Goal: Task Accomplishment & Management: Manage account settings

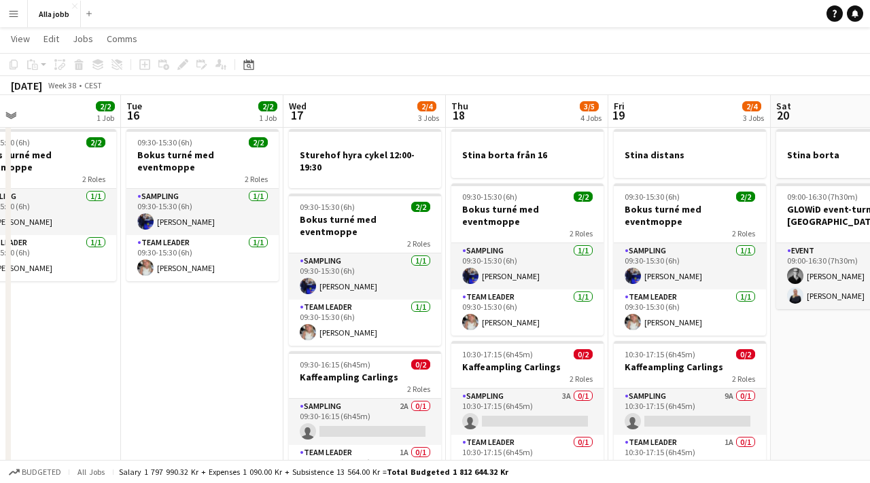
scroll to position [27, 0]
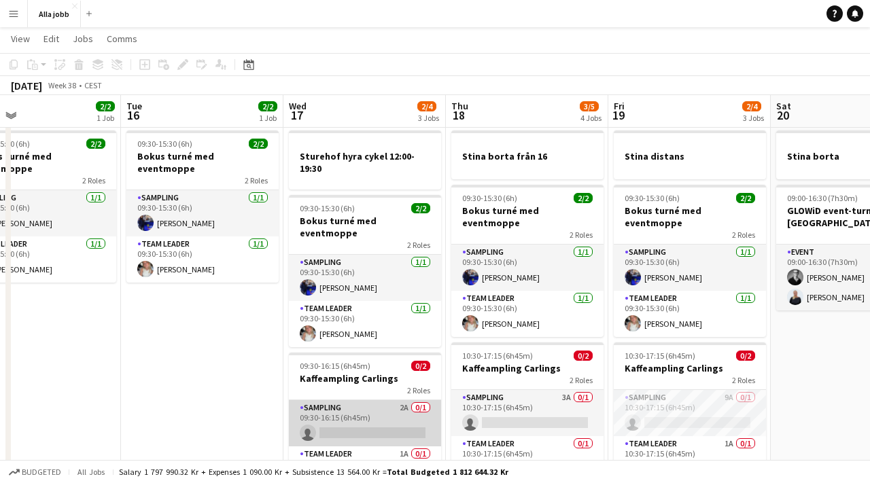
click at [359, 400] on app-card-role "Sampling 2A 0/1 09:30-16:15 (6h45m) single-neutral-actions" at bounding box center [365, 423] width 152 height 46
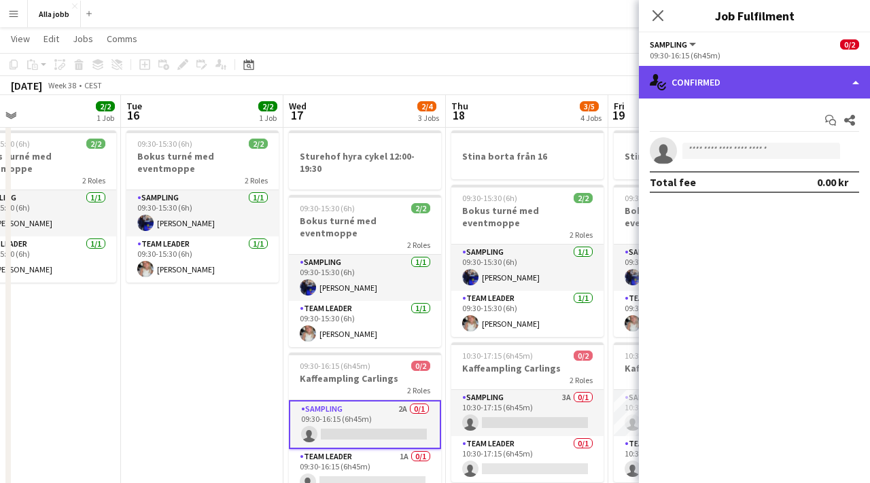
click at [728, 91] on div "single-neutral-actions-check-2 Confirmed" at bounding box center [754, 82] width 231 height 33
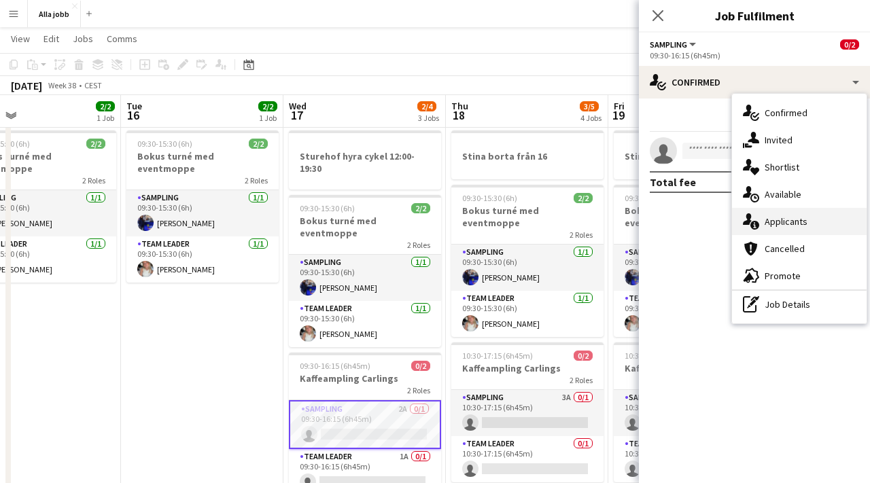
click at [770, 227] on span "Applicants" at bounding box center [785, 221] width 43 height 12
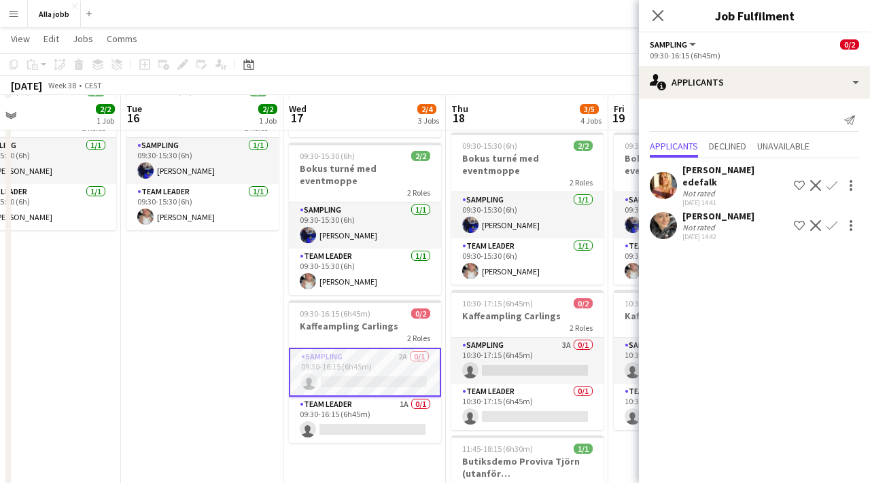
scroll to position [87, 0]
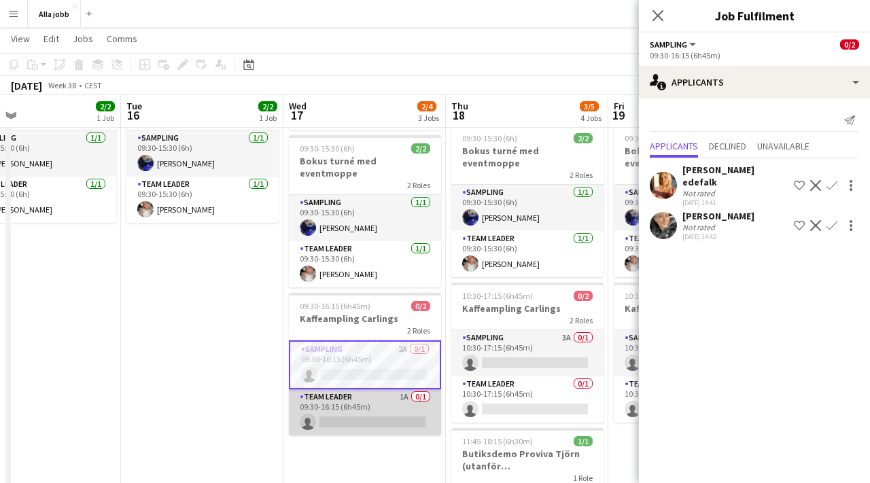
click at [346, 389] on app-card-role "Team Leader 1A 0/1 09:30-16:15 (6h45m) single-neutral-actions" at bounding box center [365, 412] width 152 height 46
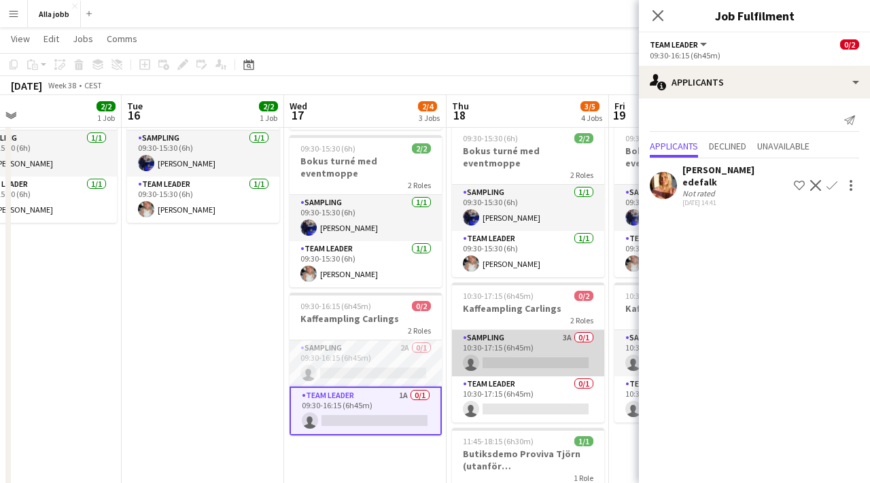
click at [528, 334] on app-card-role "Sampling 3A 0/1 10:30-17:15 (6h45m) single-neutral-actions" at bounding box center [528, 353] width 152 height 46
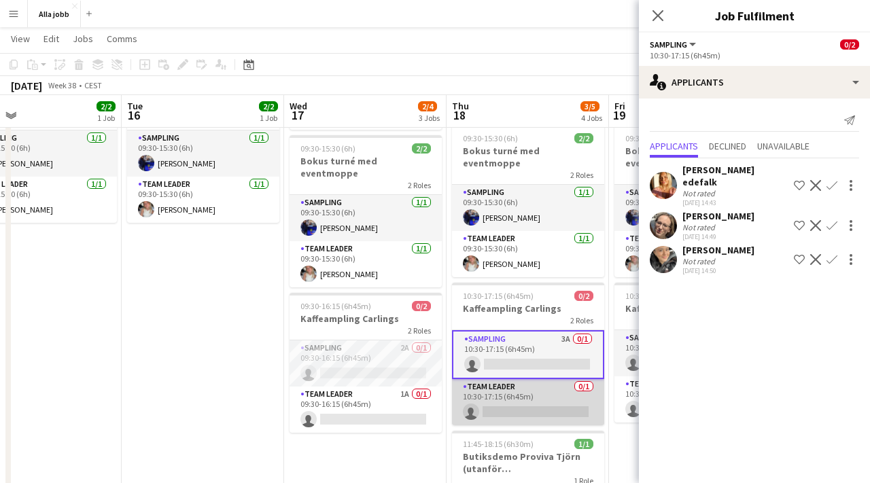
click at [514, 391] on app-card-role "Team Leader 0/1 10:30-17:15 (6h45m) single-neutral-actions" at bounding box center [528, 402] width 152 height 46
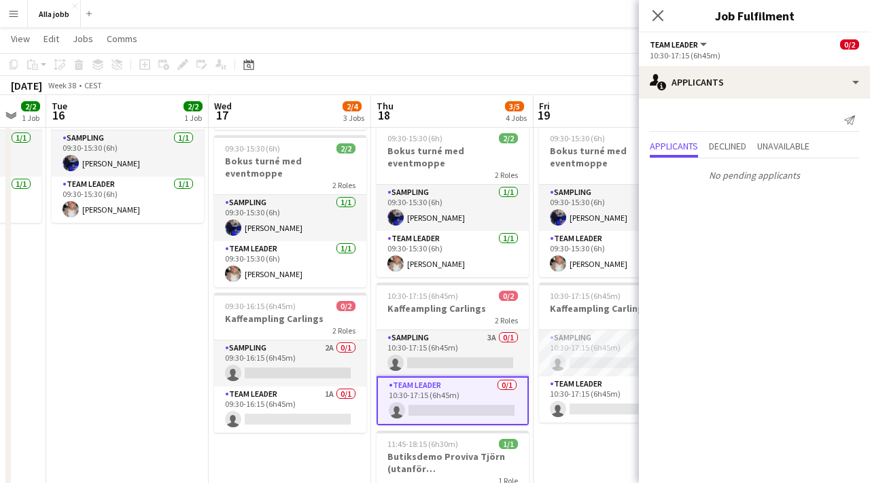
scroll to position [0, 462]
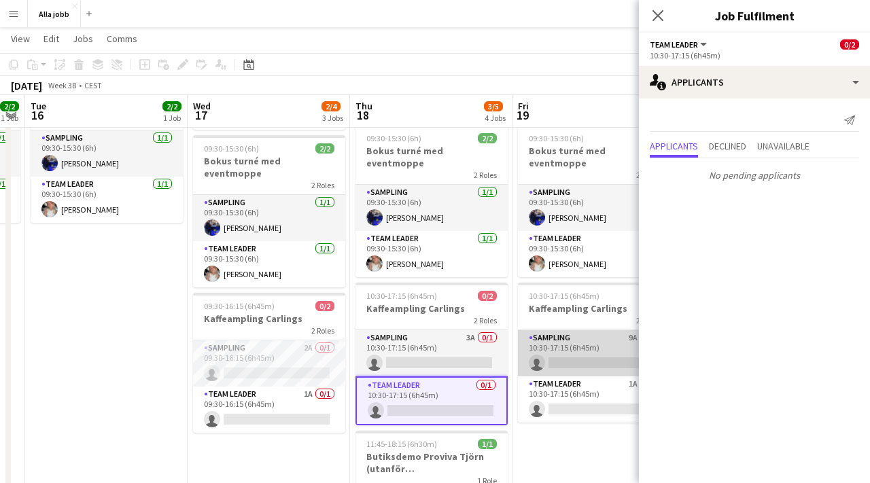
click at [557, 333] on app-card-role "Sampling 9A 0/1 10:30-17:15 (6h45m) single-neutral-actions" at bounding box center [594, 353] width 152 height 46
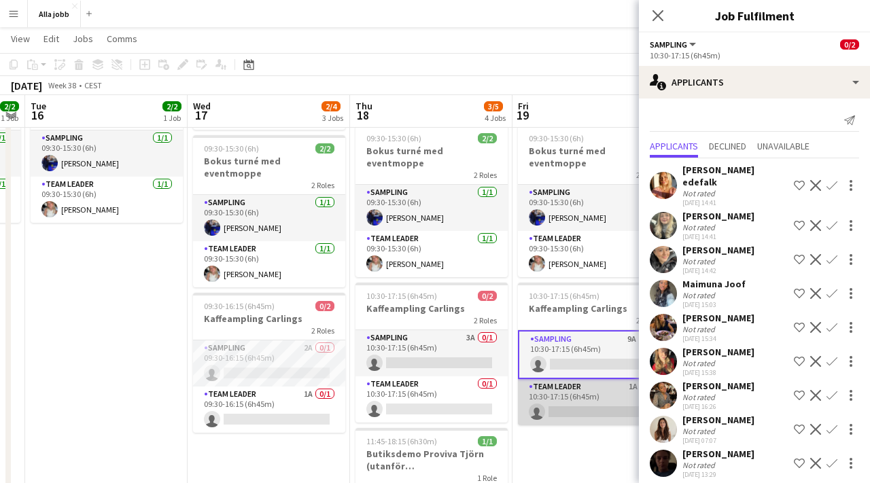
click at [559, 381] on app-card-role "Team Leader 1A 0/1 10:30-17:15 (6h45m) single-neutral-actions" at bounding box center [594, 402] width 152 height 46
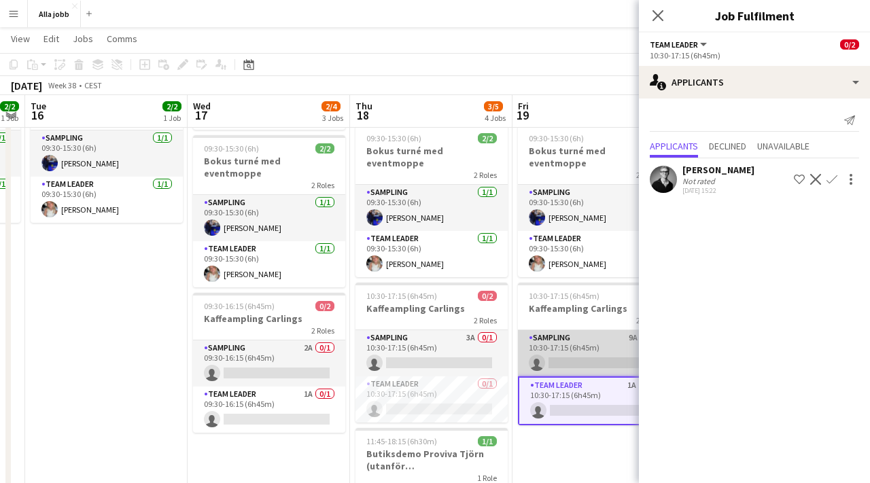
click at [561, 330] on app-card-role "Sampling 9A 0/1 10:30-17:15 (6h45m) single-neutral-actions" at bounding box center [594, 353] width 152 height 46
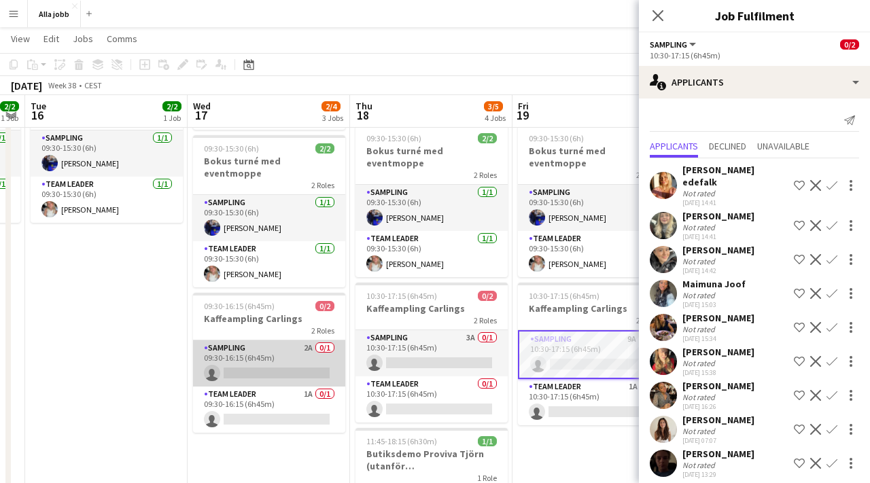
click at [315, 347] on app-card-role "Sampling 2A 0/1 09:30-16:15 (6h45m) single-neutral-actions" at bounding box center [269, 363] width 152 height 46
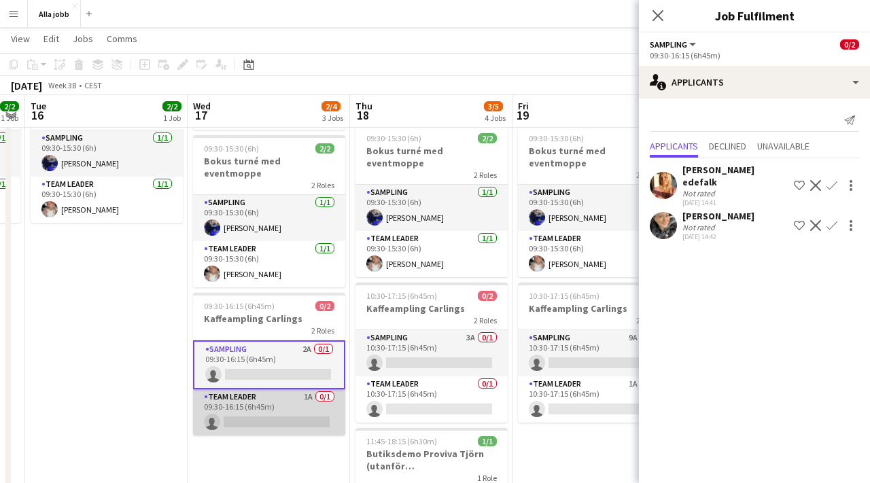
click at [306, 389] on app-card-role "Team Leader 1A 0/1 09:30-16:15 (6h45m) single-neutral-actions" at bounding box center [269, 412] width 152 height 46
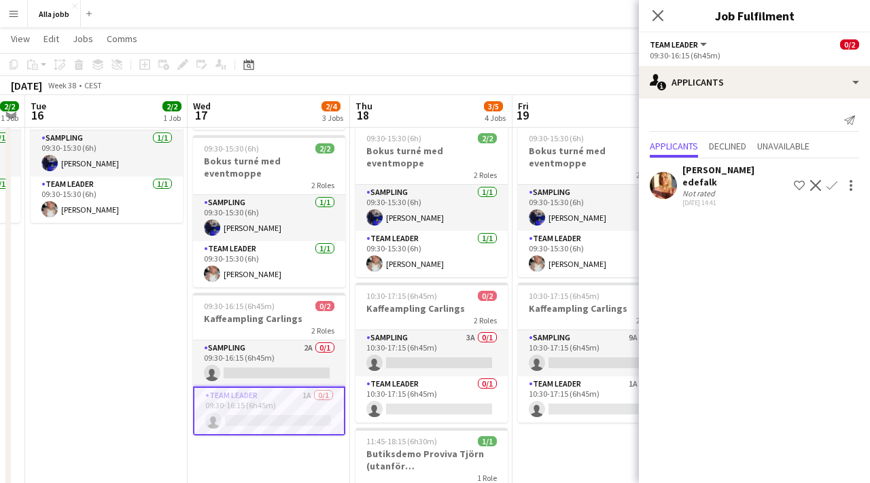
click at [564, 448] on app-date-cell "Stina distans 09:30-15:30 (6h) 2/2 Bokus turné med eventmoppe 2 Roles Sampling …" at bounding box center [593, 321] width 162 height 512
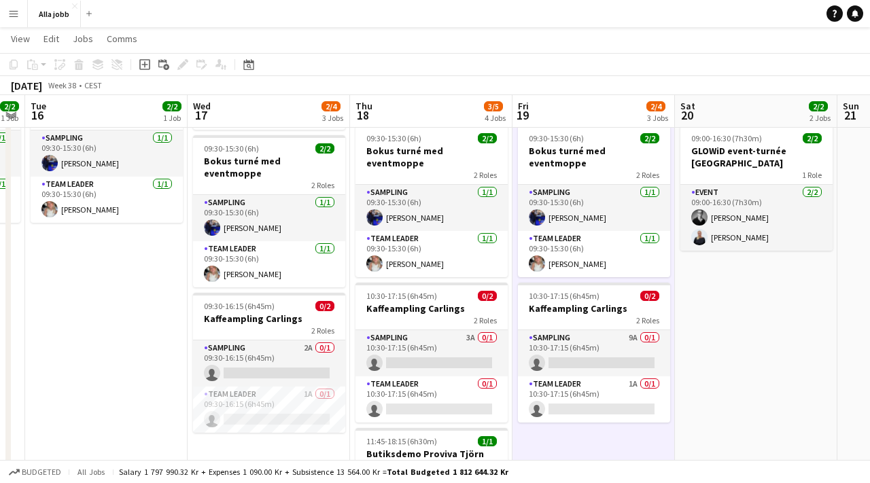
click at [564, 446] on app-date-cell "Stina distans 09:30-15:30 (6h) 2/2 Bokus turné med eventmoppe 2 Roles Sampling …" at bounding box center [593, 321] width 162 height 512
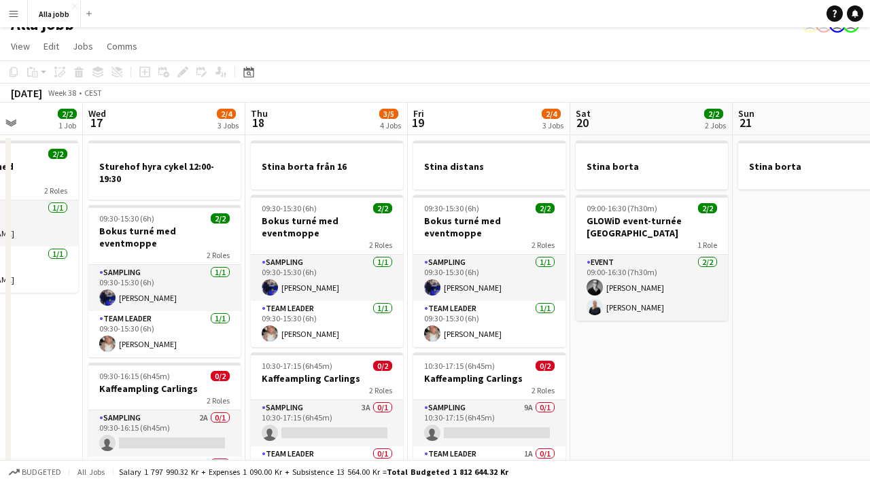
scroll to position [0, 387]
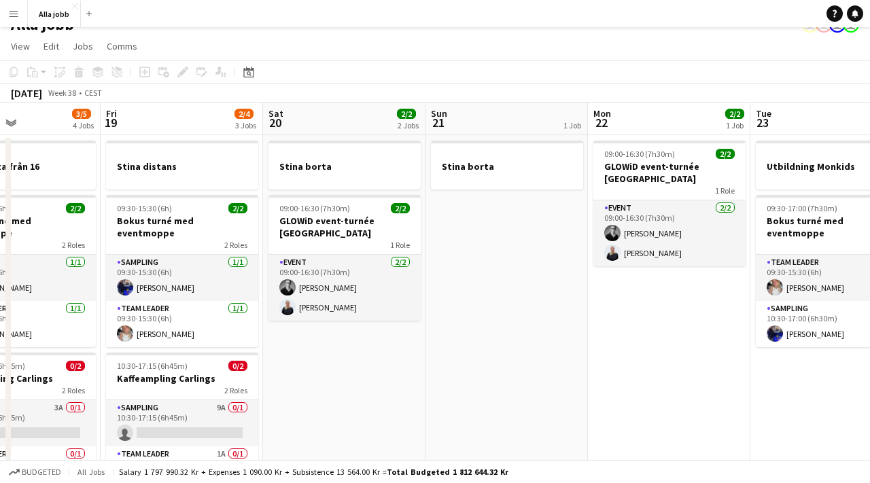
click at [508, 306] on app-date-cell "Stina borta" at bounding box center [506, 391] width 162 height 512
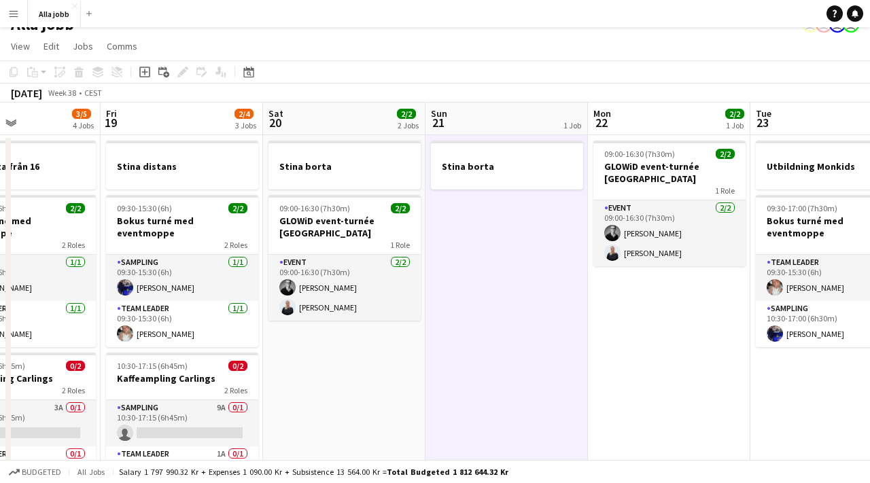
scroll to position [0, 403]
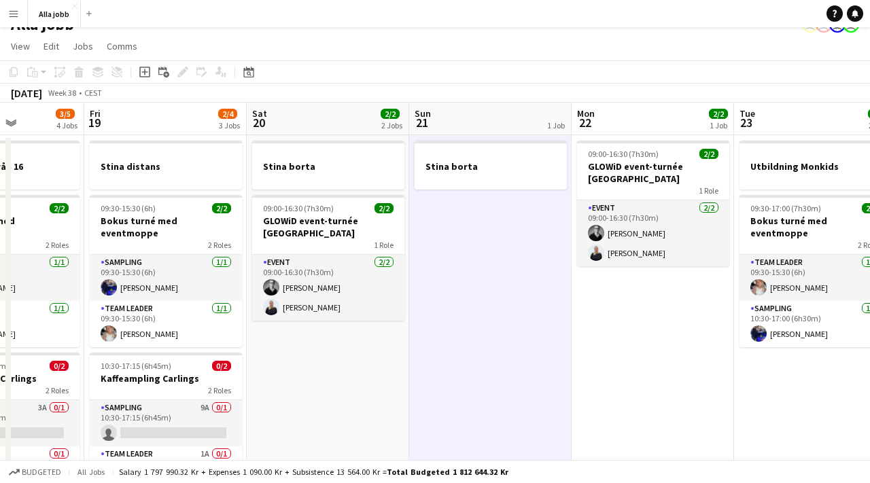
click at [428, 323] on app-date-cell "Stina borta" at bounding box center [490, 391] width 162 height 512
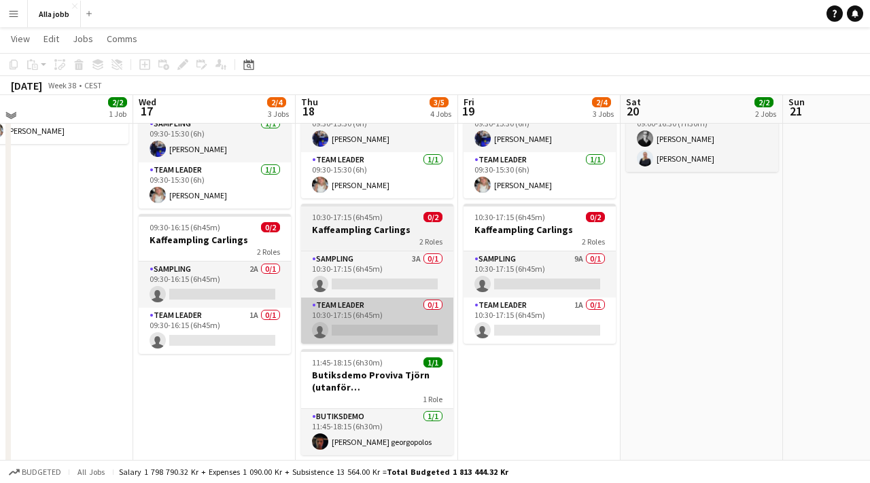
scroll to position [166, 0]
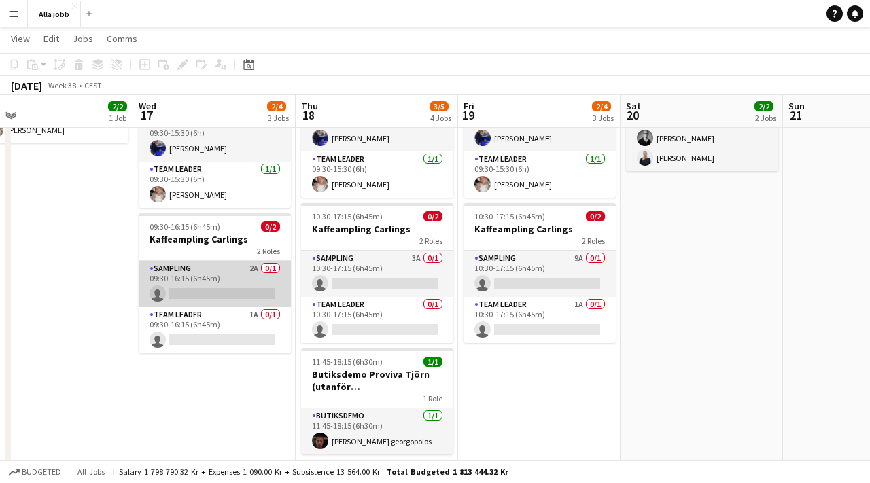
click at [243, 268] on app-card-role "Sampling 2A 0/1 09:30-16:15 (6h45m) single-neutral-actions" at bounding box center [215, 284] width 152 height 46
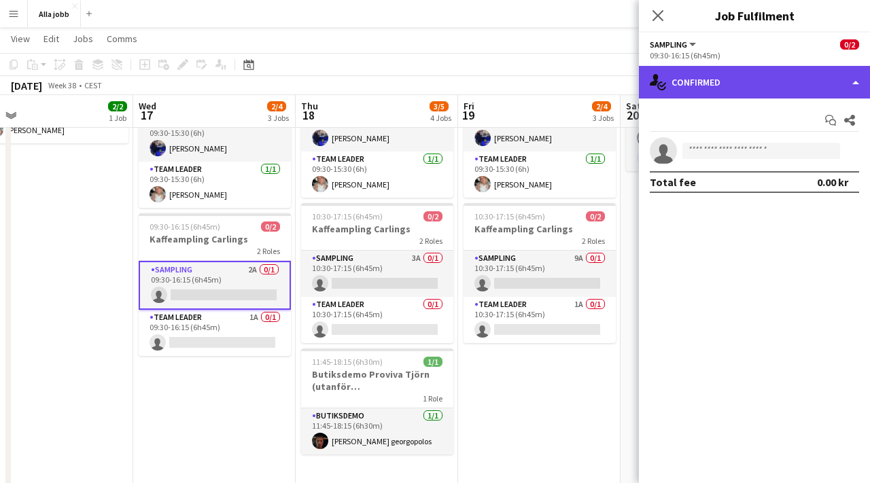
click at [707, 82] on div "single-neutral-actions-check-2 Confirmed" at bounding box center [754, 82] width 231 height 33
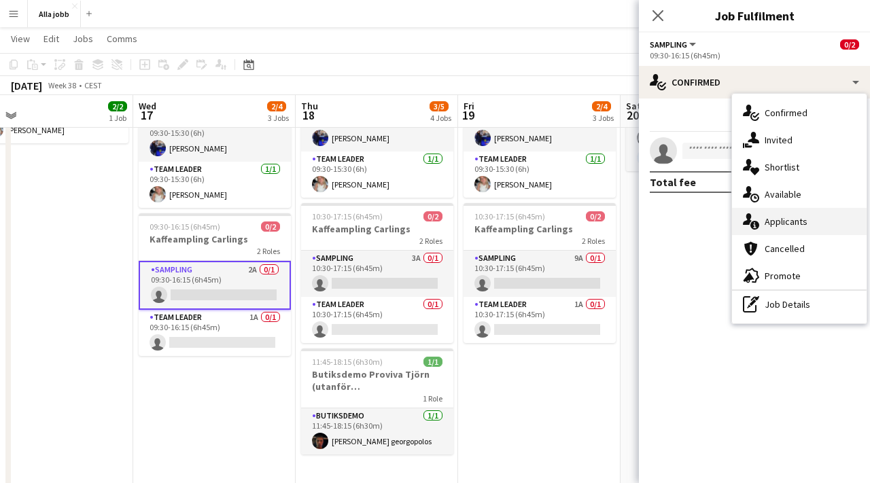
click at [765, 224] on span "Applicants" at bounding box center [785, 221] width 43 height 12
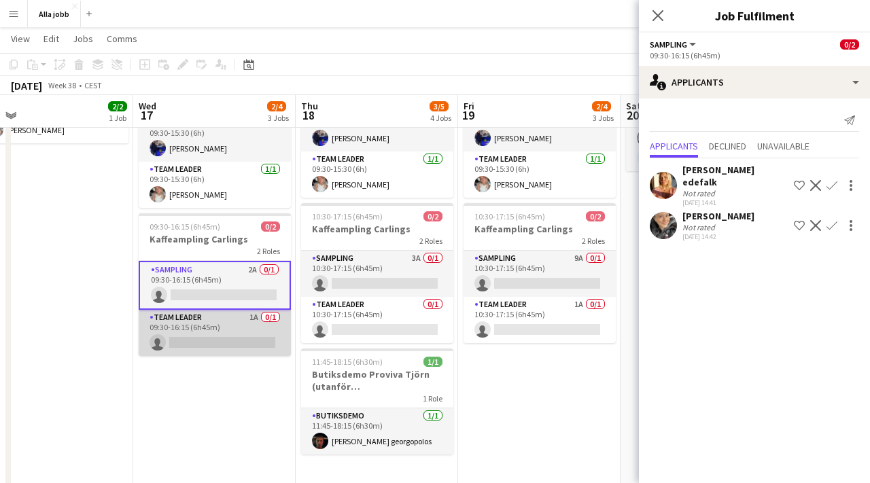
click at [174, 311] on app-card-role "Team Leader 1A 0/1 09:30-16:15 (6h45m) single-neutral-actions" at bounding box center [215, 333] width 152 height 46
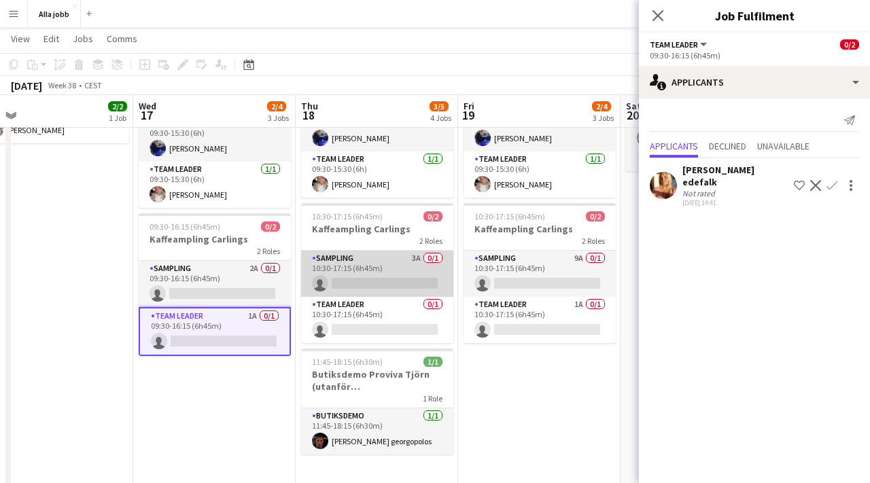
click at [400, 251] on app-card-role "Sampling 3A 0/1 10:30-17:15 (6h45m) single-neutral-actions" at bounding box center [377, 274] width 152 height 46
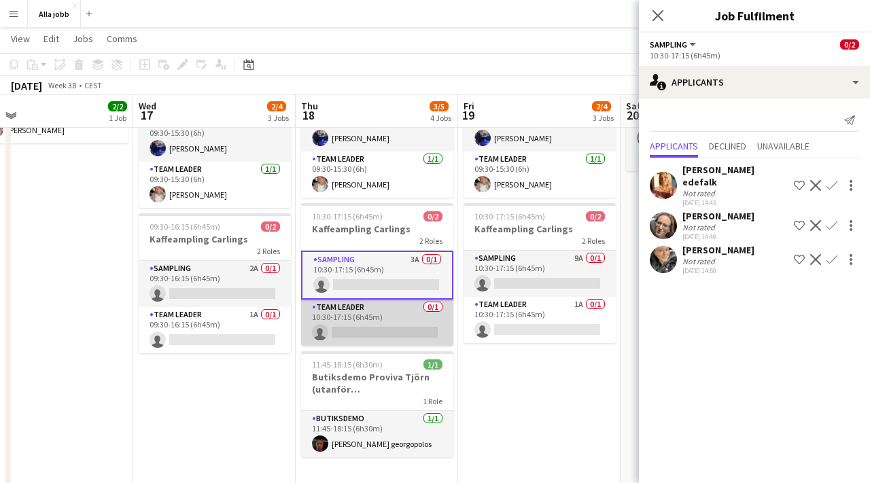
click at [383, 309] on app-card-role "Team Leader 0/1 10:30-17:15 (6h45m) single-neutral-actions" at bounding box center [377, 323] width 152 height 46
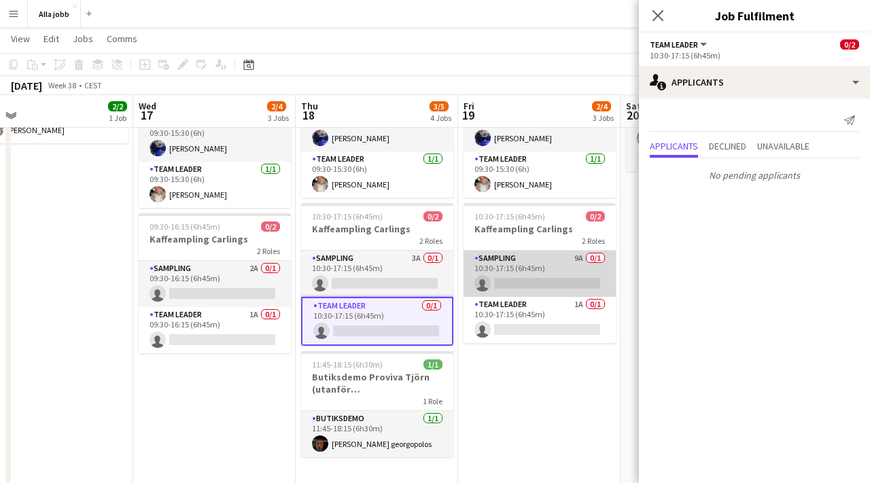
click at [520, 251] on app-card-role "Sampling 9A 0/1 10:30-17:15 (6h45m) single-neutral-actions" at bounding box center [539, 274] width 152 height 46
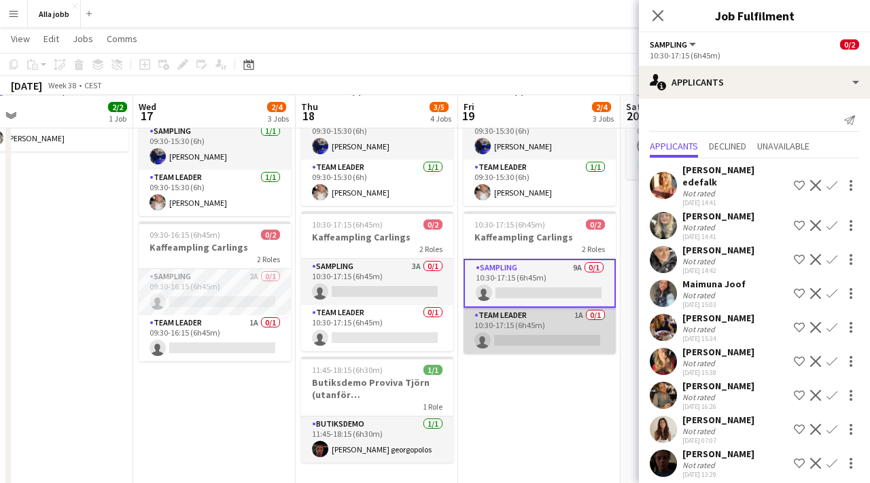
scroll to position [0, 355]
click at [547, 318] on app-card-role "Team Leader 1A 0/1 10:30-17:15 (6h45m) single-neutral-actions" at bounding box center [539, 331] width 152 height 46
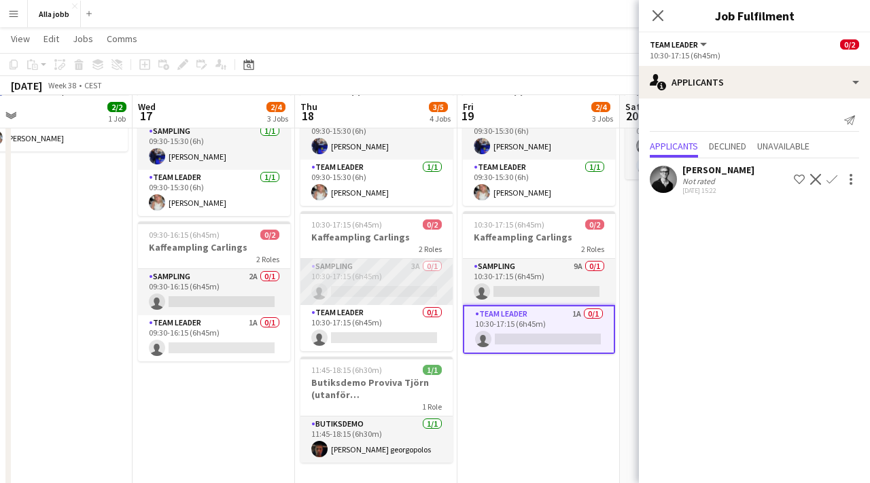
click at [384, 271] on app-card-role "Sampling 3A 0/1 10:30-17:15 (6h45m) single-neutral-actions" at bounding box center [376, 282] width 152 height 46
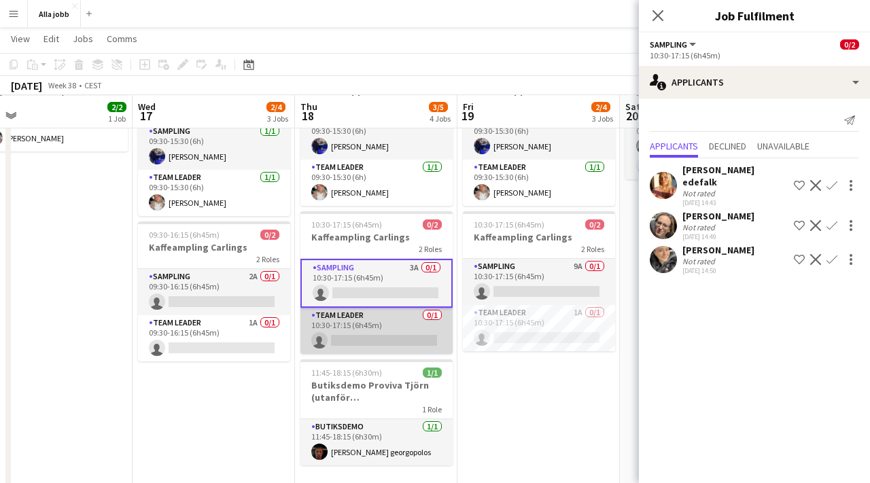
click at [393, 308] on app-card-role "Team Leader 0/1 10:30-17:15 (6h45m) single-neutral-actions" at bounding box center [376, 331] width 152 height 46
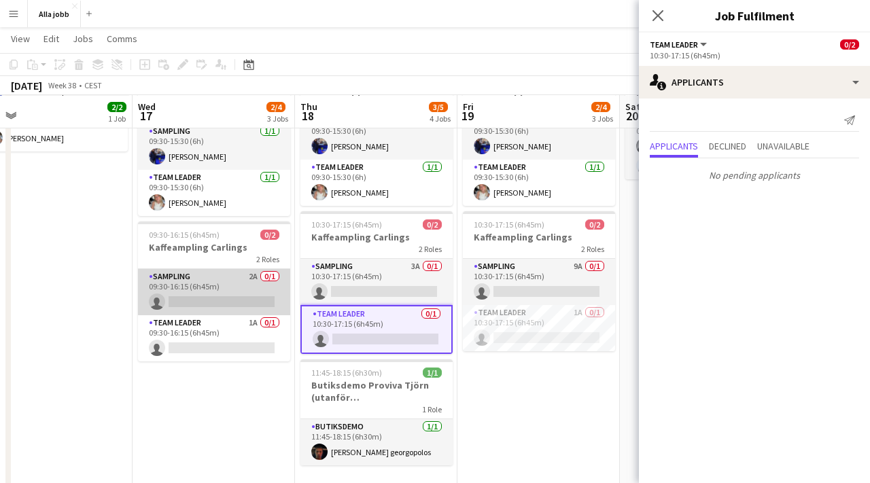
click at [213, 269] on app-card-role "Sampling 2A 0/1 09:30-16:15 (6h45m) single-neutral-actions" at bounding box center [214, 292] width 152 height 46
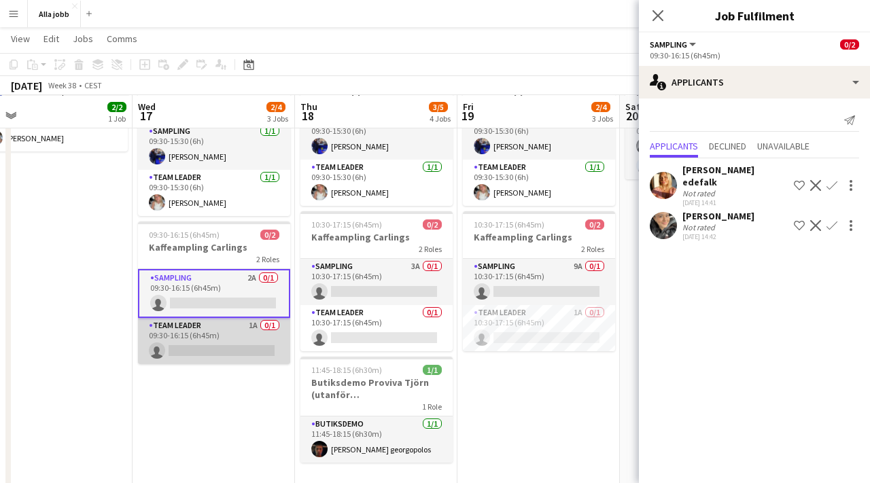
click at [225, 322] on app-card-role "Team Leader 1A 0/1 09:30-16:15 (6h45m) single-neutral-actions" at bounding box center [214, 341] width 152 height 46
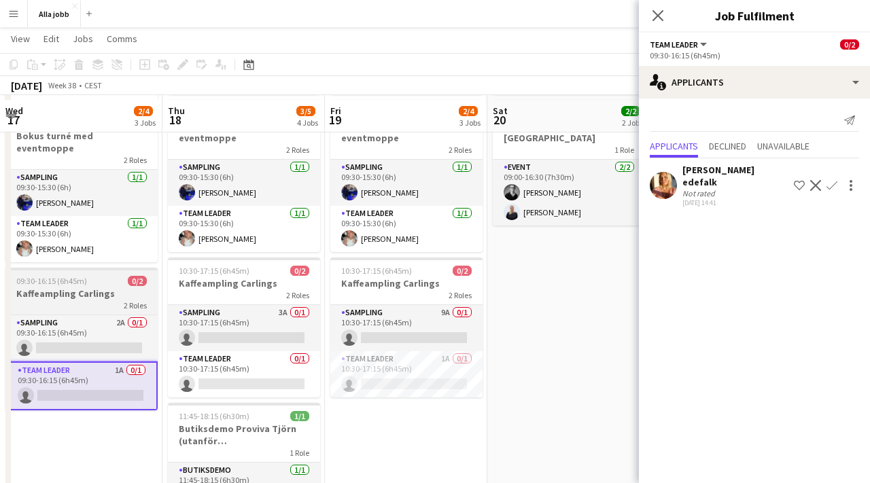
scroll to position [119, 0]
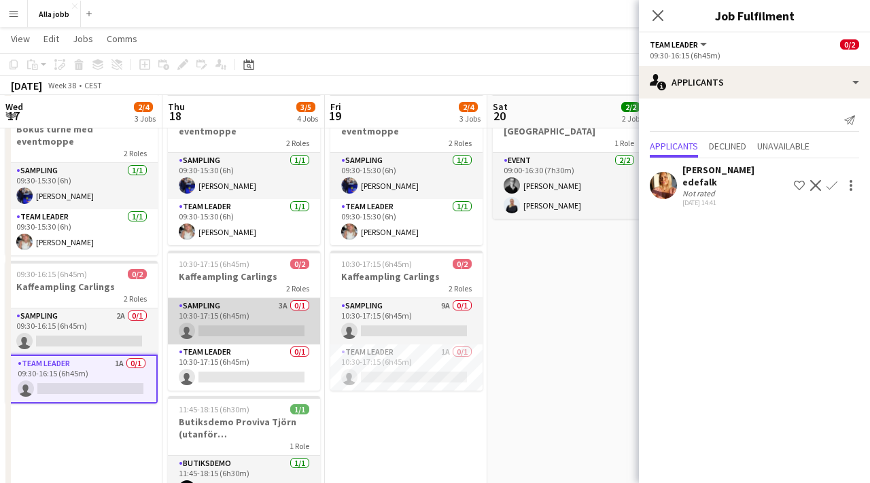
click at [253, 301] on app-card-role "Sampling 3A 0/1 10:30-17:15 (6h45m) single-neutral-actions" at bounding box center [244, 321] width 152 height 46
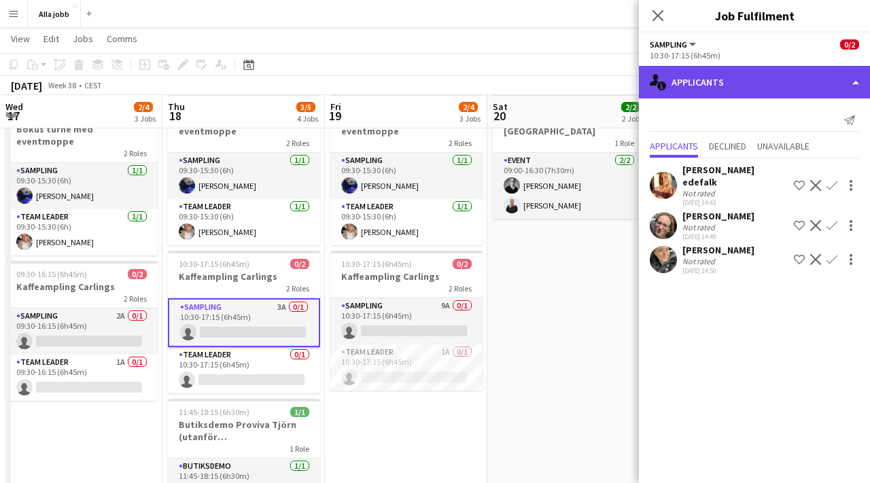
click at [720, 75] on div "single-neutral-actions-information Applicants" at bounding box center [754, 82] width 231 height 33
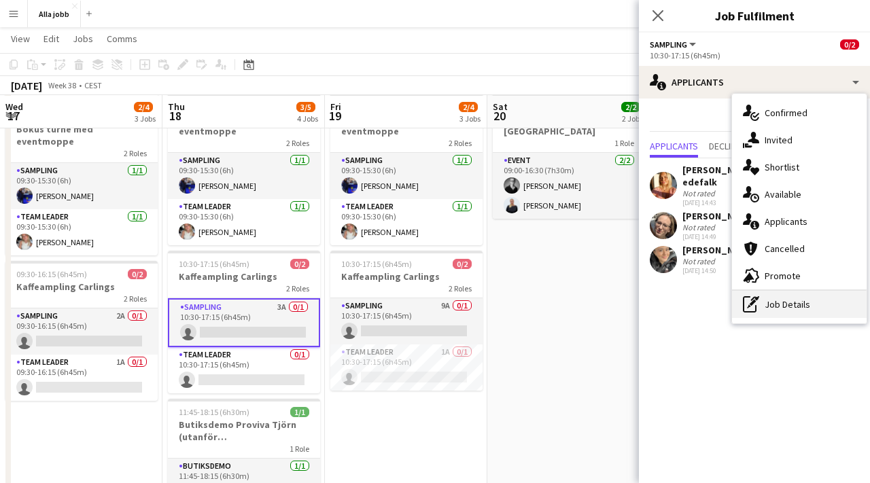
click at [769, 306] on div "pen-write Job Details" at bounding box center [799, 304] width 135 height 27
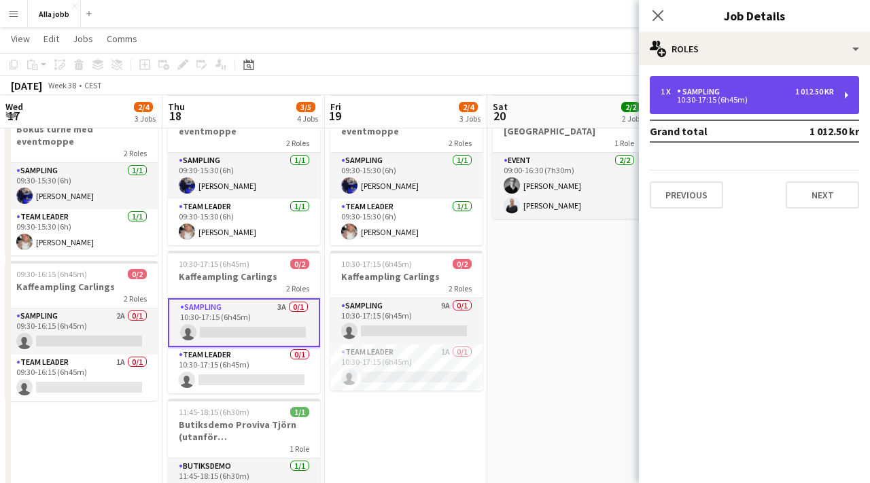
click at [699, 82] on div "1 x Sampling 1 012.50 kr 10:30-17:15 (6h45m)" at bounding box center [754, 95] width 209 height 38
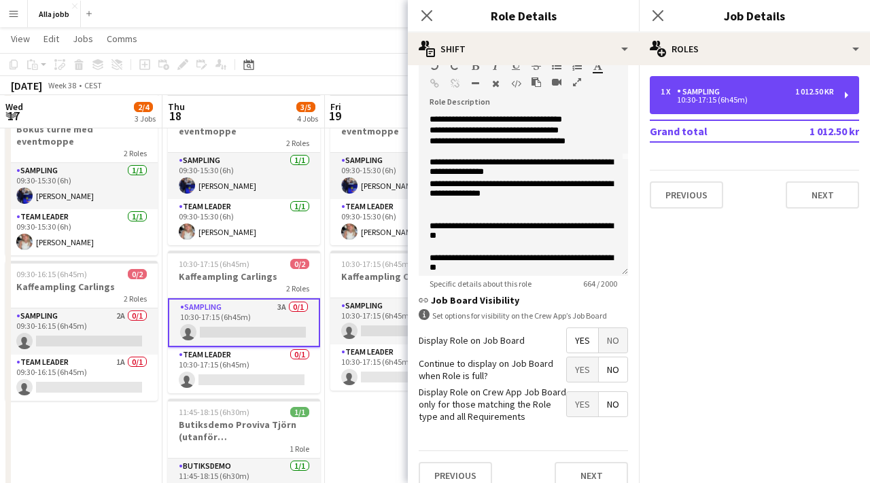
scroll to position [142, 0]
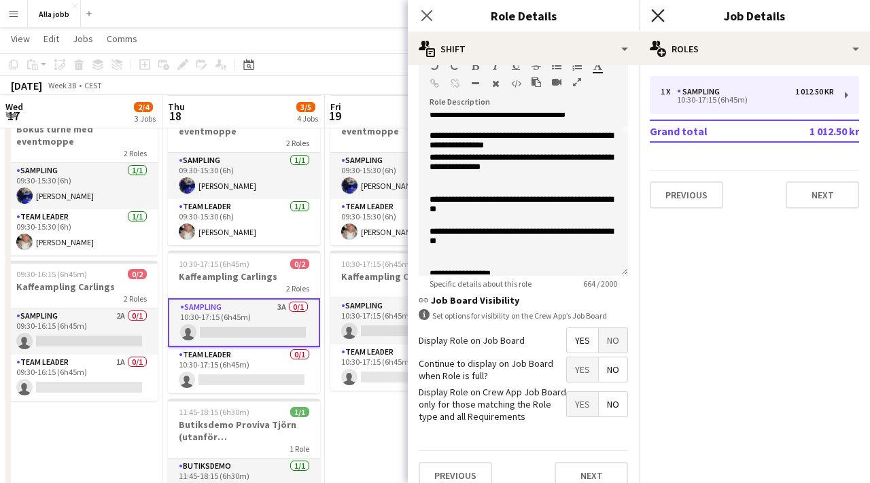
click at [654, 18] on icon "Close pop-in" at bounding box center [657, 15] width 13 height 13
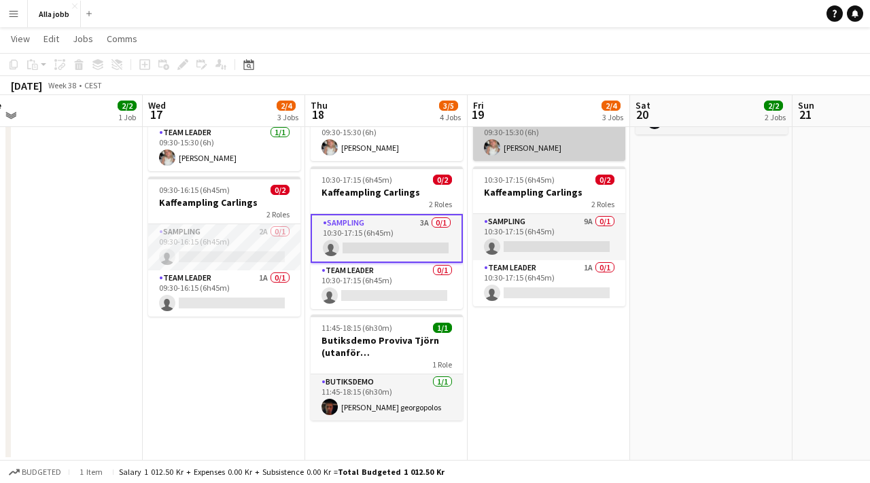
scroll to position [203, 0]
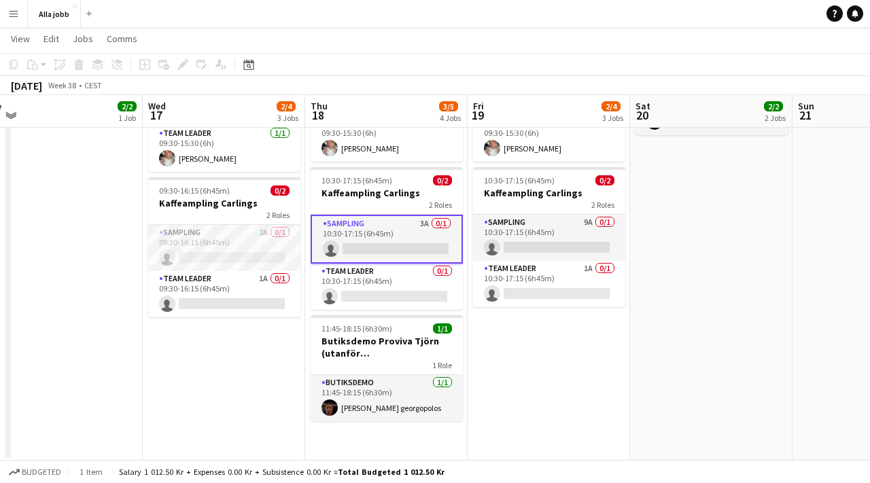
click at [491, 341] on app-date-cell "Stina distans 09:30-15:30 (6h) 2/2 Bokus turné med eventmoppe 2 Roles Sampling …" at bounding box center [549, 206] width 162 height 512
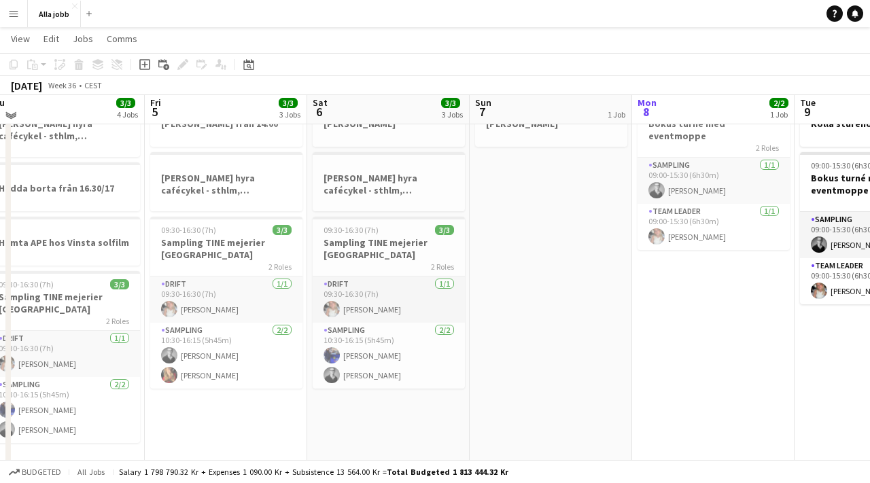
scroll to position [63, 0]
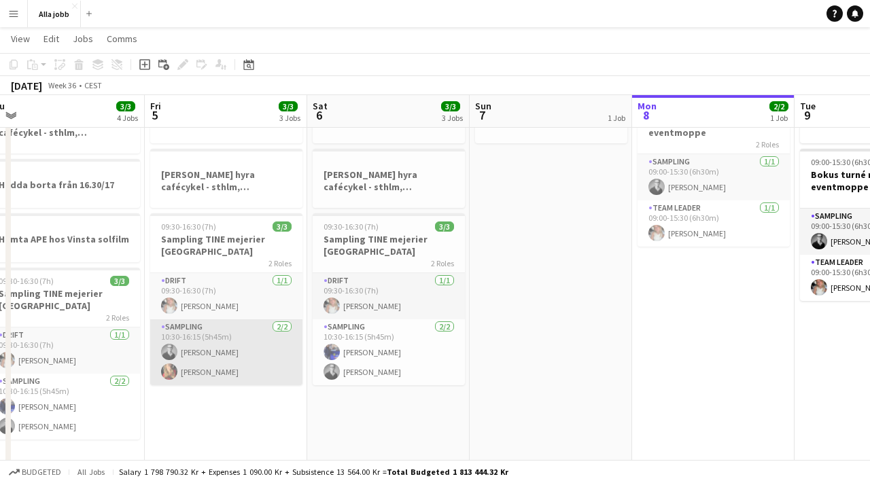
click at [245, 370] on app-card-role "Sampling [DATE] 10:30-16:15 (5h45m) [PERSON_NAME] [PERSON_NAME]" at bounding box center [226, 352] width 152 height 66
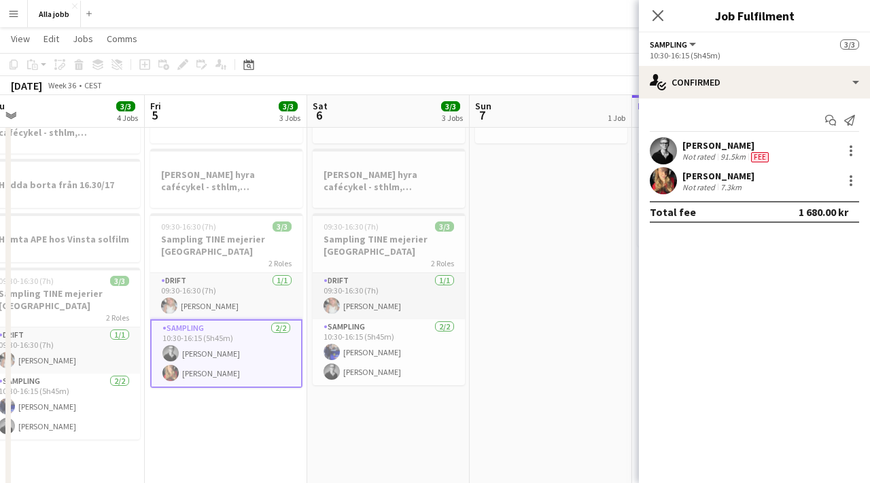
click at [661, 182] on app-user-avatar at bounding box center [663, 180] width 27 height 27
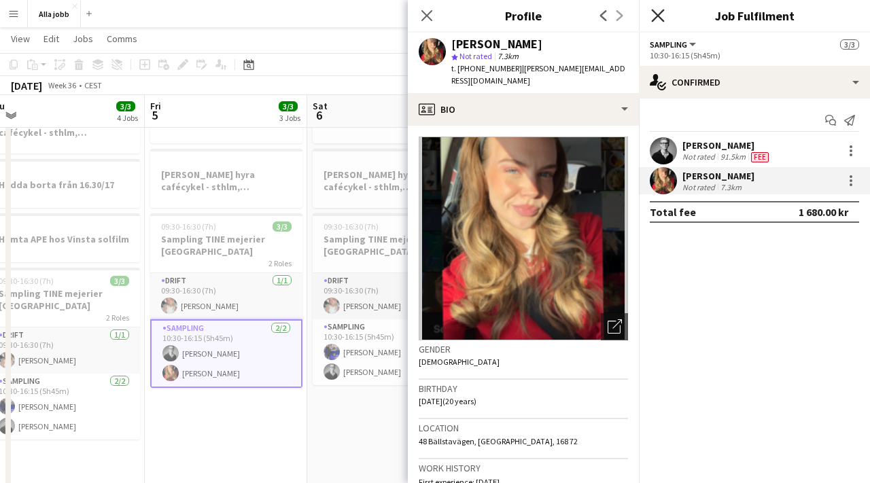
click at [659, 10] on icon "Close pop-in" at bounding box center [657, 15] width 13 height 13
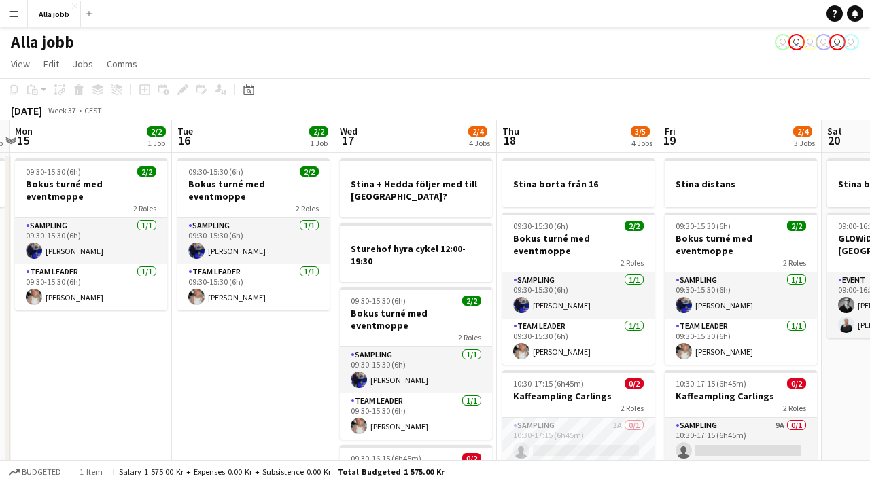
scroll to position [0, 0]
